Goal: Navigation & Orientation: Go to known website

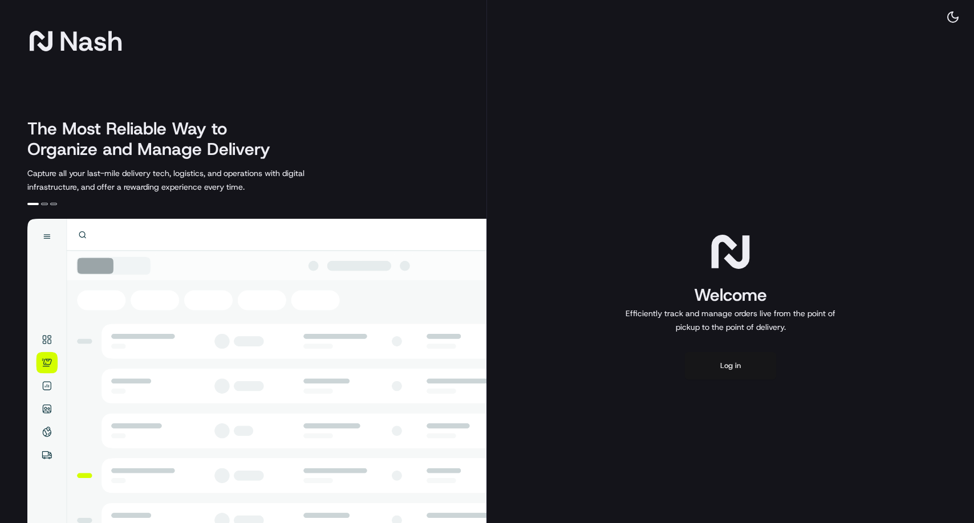
click at [734, 376] on button "Log in" at bounding box center [730, 365] width 91 height 27
